Goal: Information Seeking & Learning: Check status

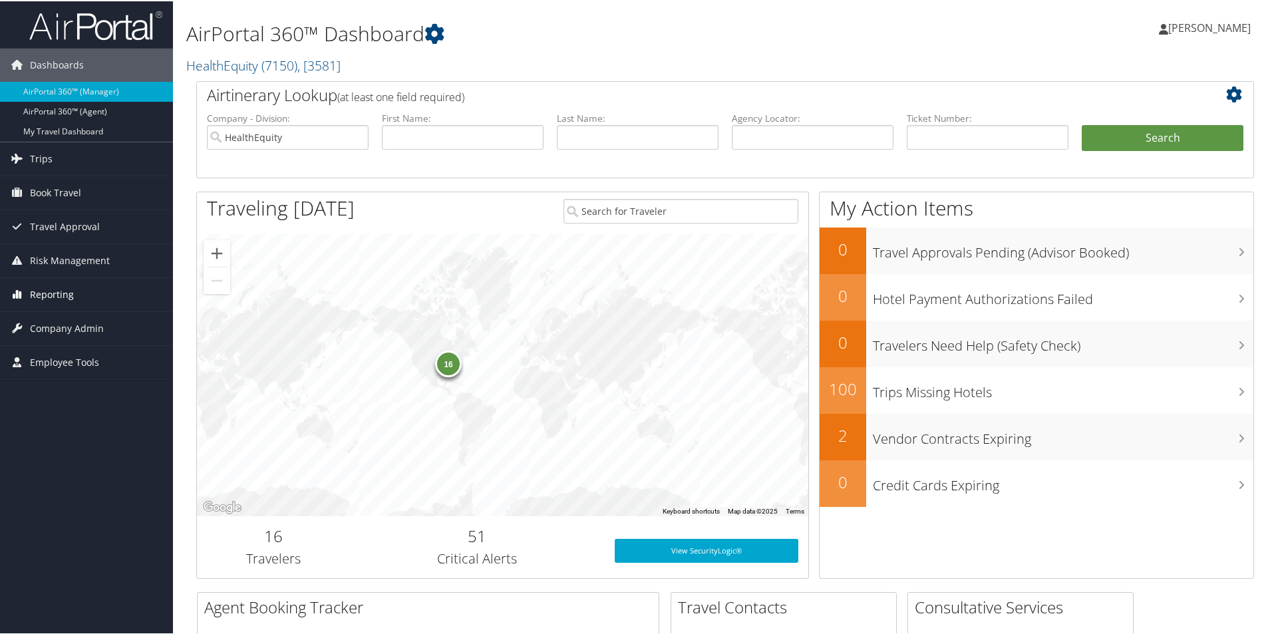
click at [55, 296] on span "Reporting" at bounding box center [52, 293] width 44 height 33
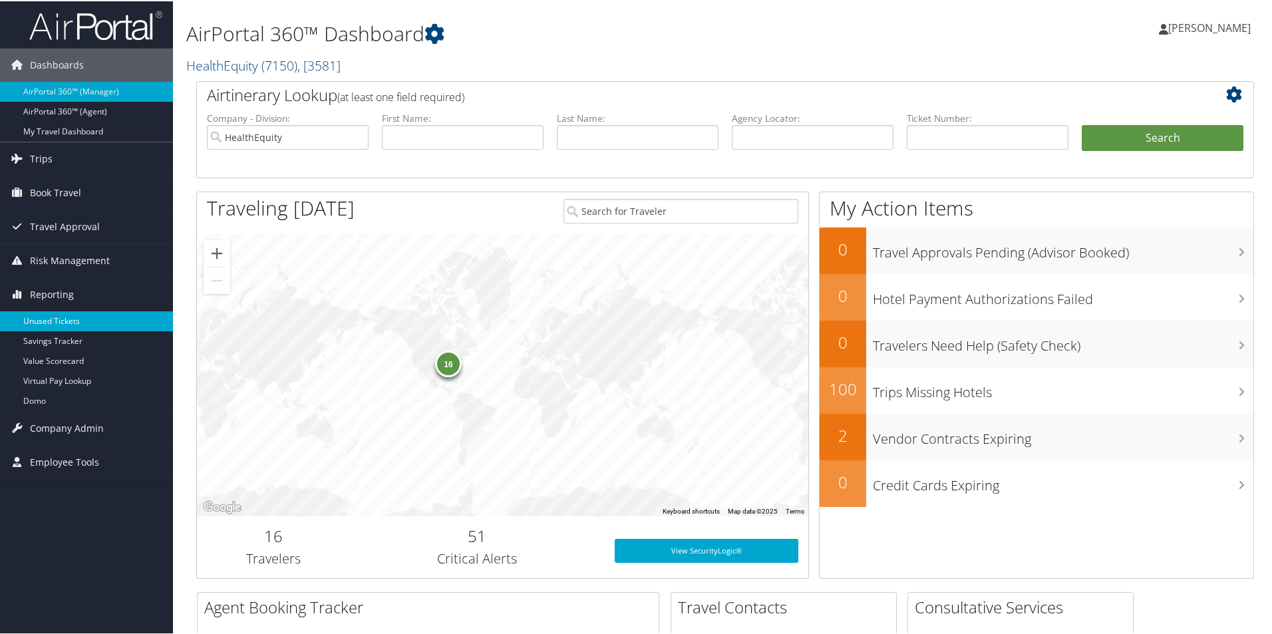
click at [53, 314] on link "Unused Tickets" at bounding box center [86, 320] width 173 height 20
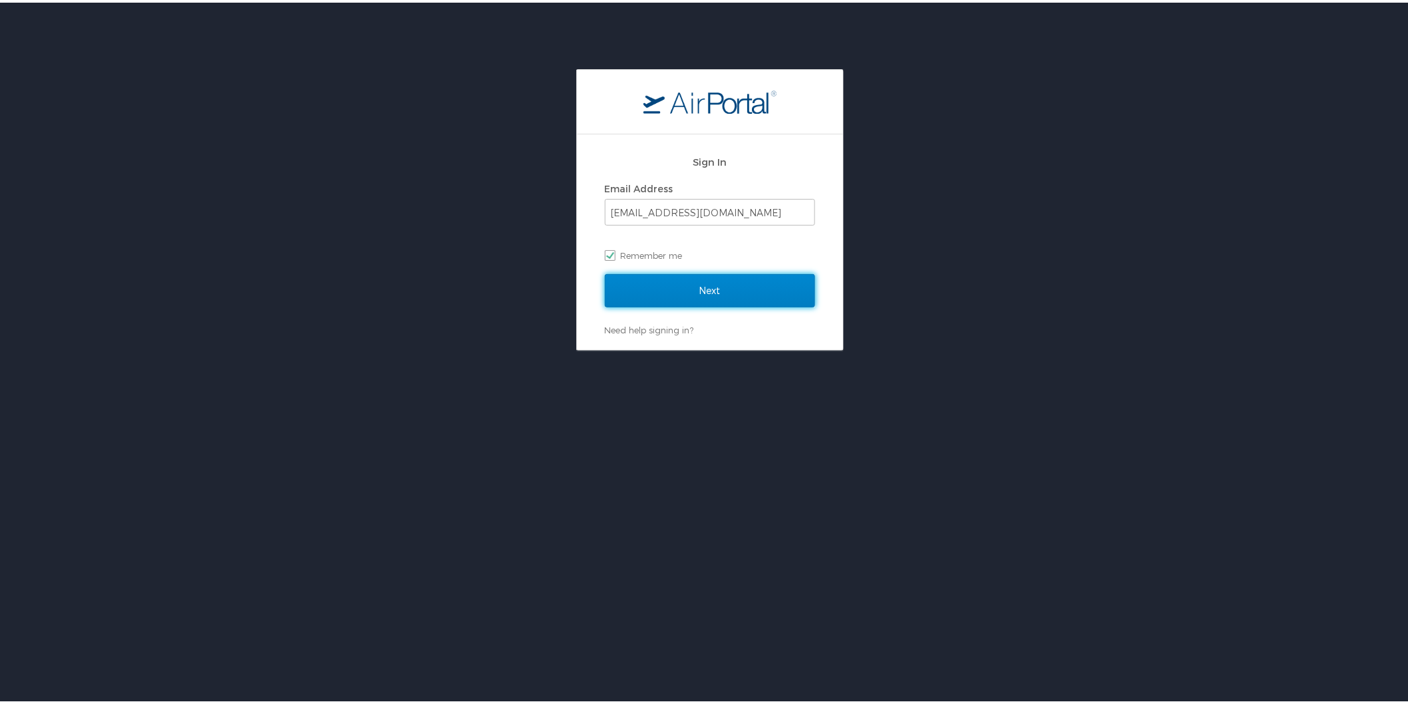
click at [693, 294] on input "Next" at bounding box center [710, 288] width 210 height 33
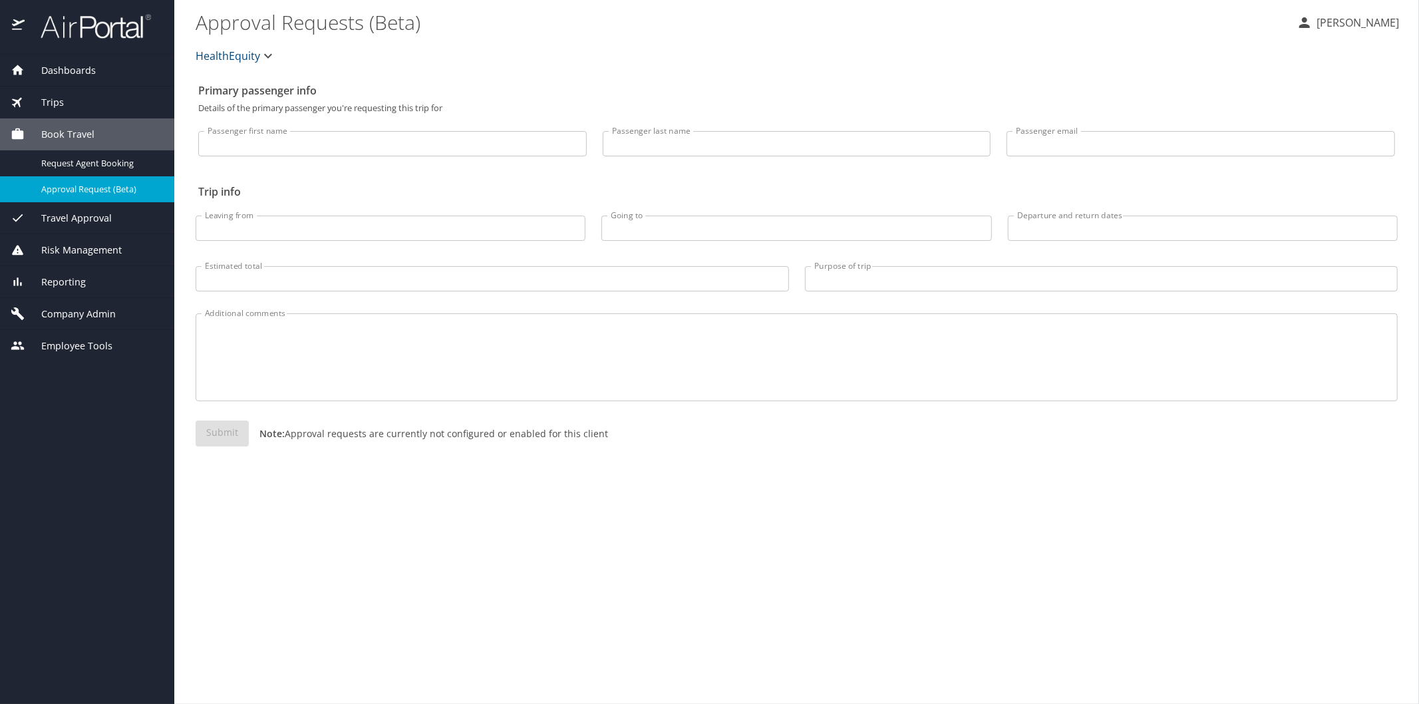
click at [63, 287] on span "Reporting" at bounding box center [55, 282] width 61 height 15
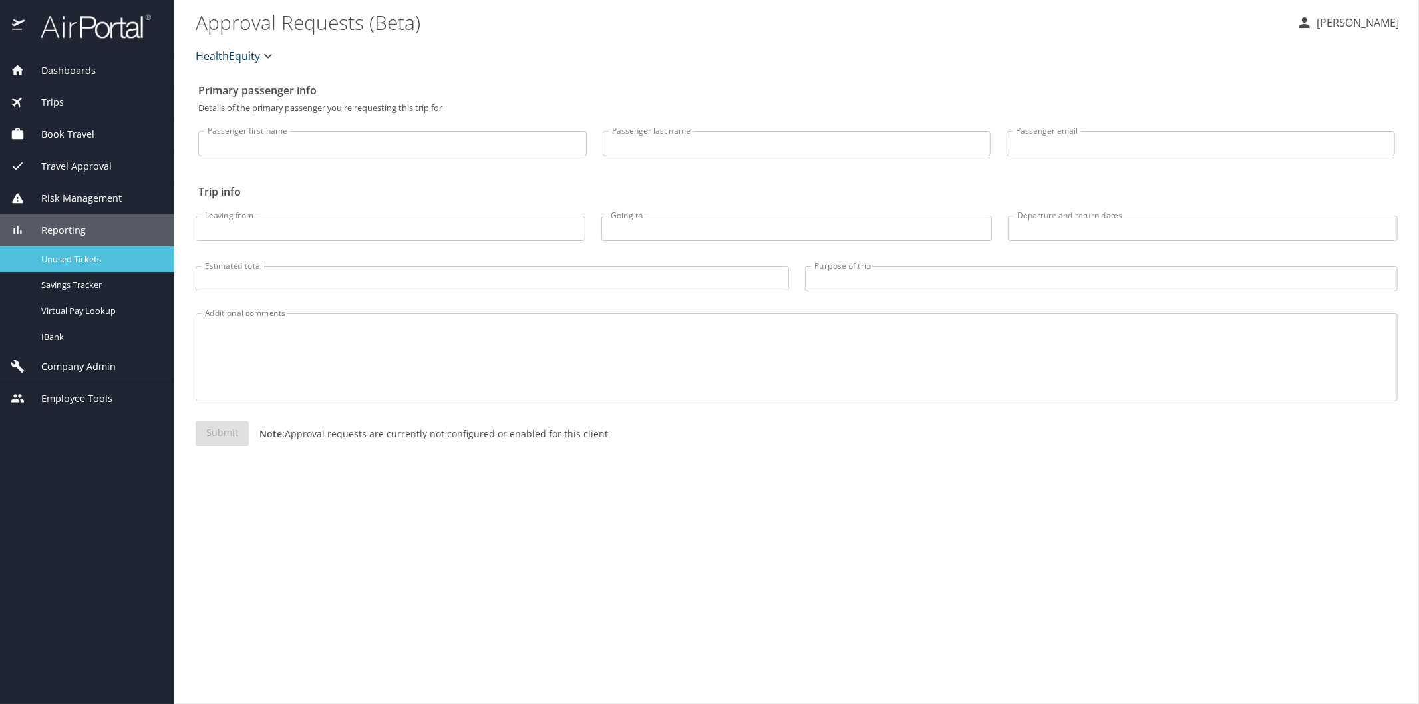
click at [76, 261] on span "Unused Tickets" at bounding box center [99, 259] width 117 height 13
